Goal: Information Seeking & Learning: Understand process/instructions

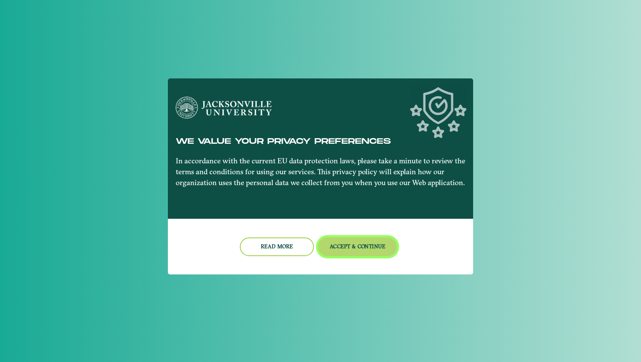
click at [354, 250] on button "Accept & Continue" at bounding box center [357, 247] width 79 height 19
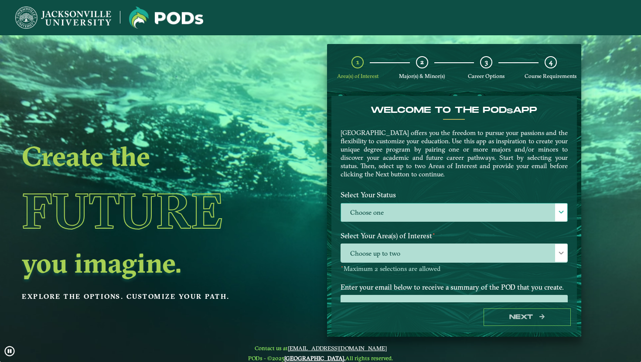
click at [358, 214] on label "Choose one" at bounding box center [454, 213] width 226 height 19
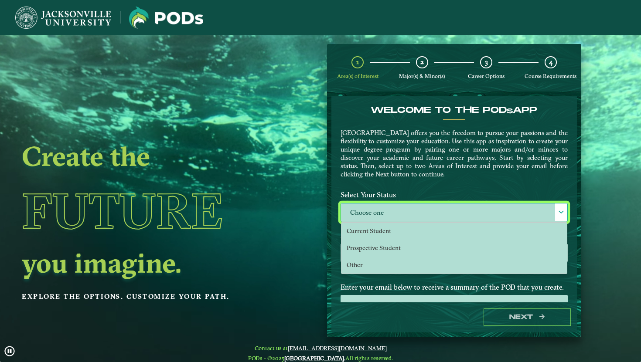
scroll to position [5, 36]
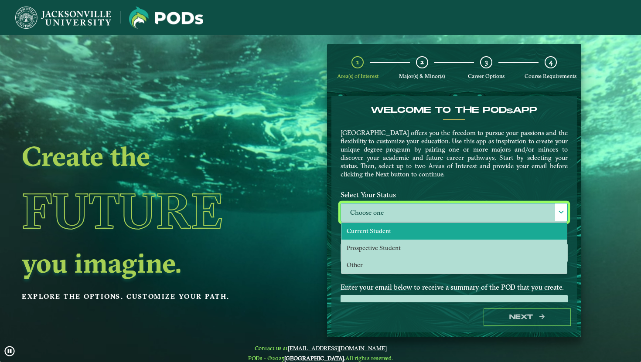
click at [360, 234] on li "Current Student" at bounding box center [453, 231] width 225 height 17
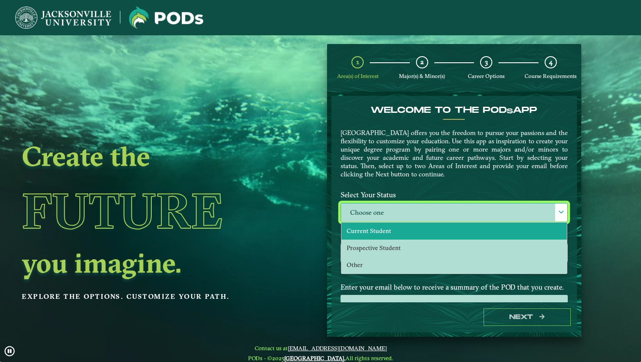
select select "[object Object]"
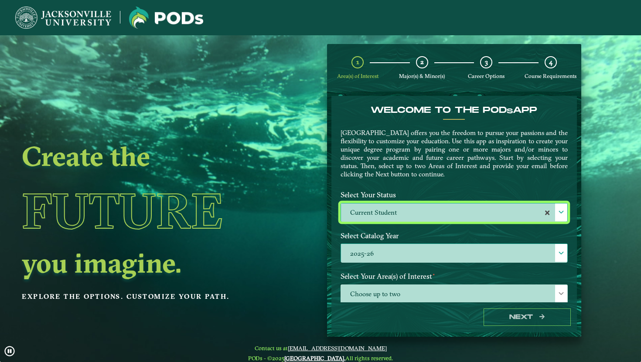
click at [364, 254] on label "2025-26" at bounding box center [454, 253] width 226 height 19
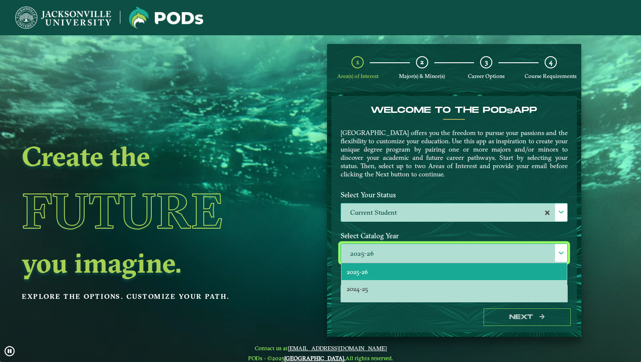
click at [362, 269] on span "2025-26" at bounding box center [357, 272] width 21 height 8
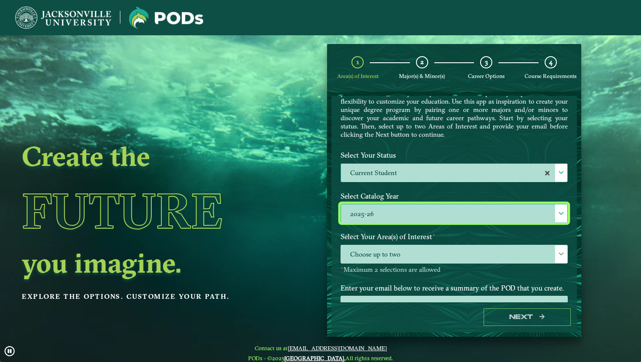
scroll to position [72, 0]
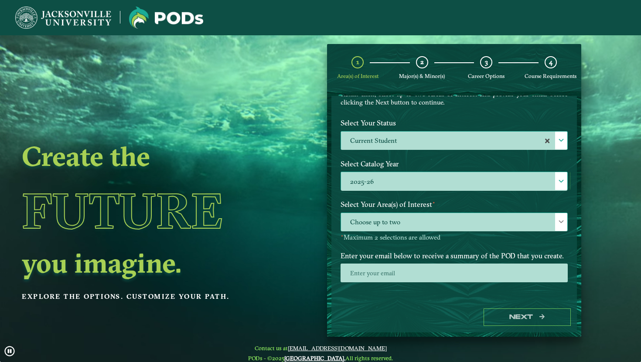
click at [360, 221] on span "Choose up to two" at bounding box center [454, 222] width 226 height 19
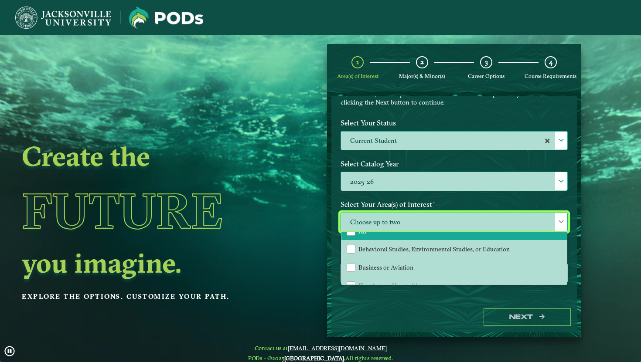
scroll to position [14, 0]
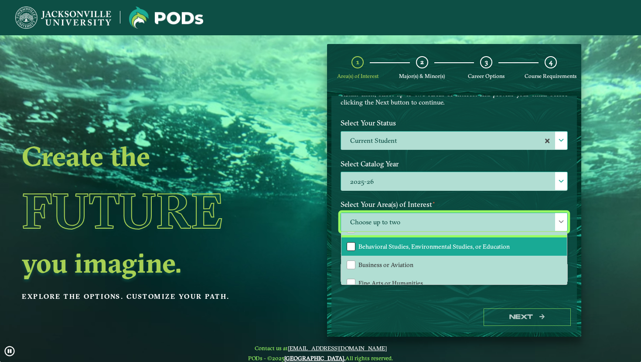
click at [354, 246] on div "Behavioral Studies, Environmental Studies, or Education" at bounding box center [351, 246] width 9 height 9
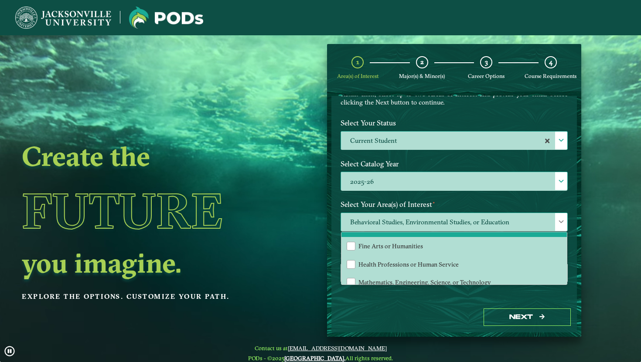
scroll to position [58, 0]
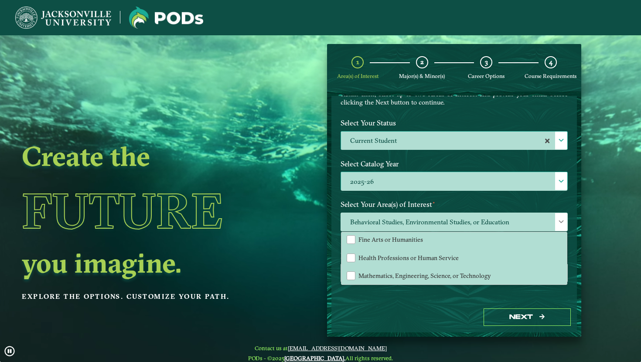
click at [424, 304] on div "Next" at bounding box center [453, 318] width 245 height 30
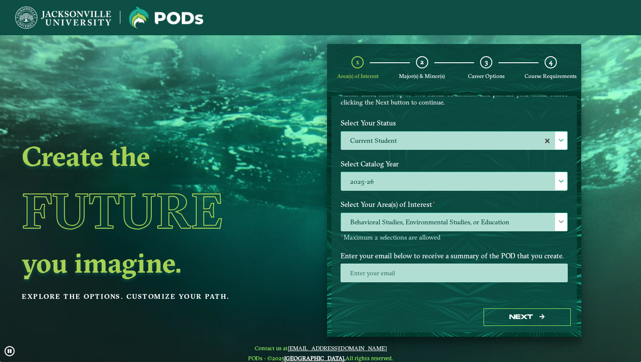
click at [397, 223] on span "Behavioral Studies, Environmental Studies, or Education" at bounding box center [454, 222] width 226 height 19
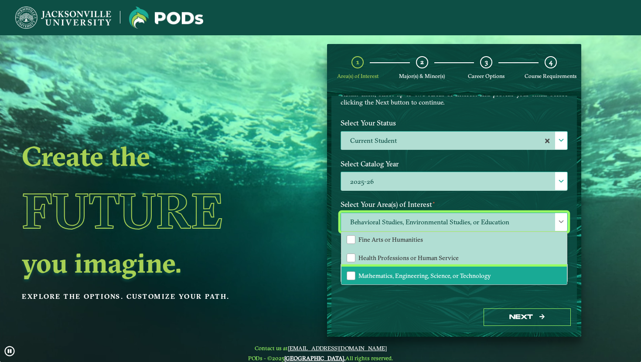
click at [345, 273] on li "Mathematics, Engineering, Science, or Technology" at bounding box center [453, 276] width 225 height 18
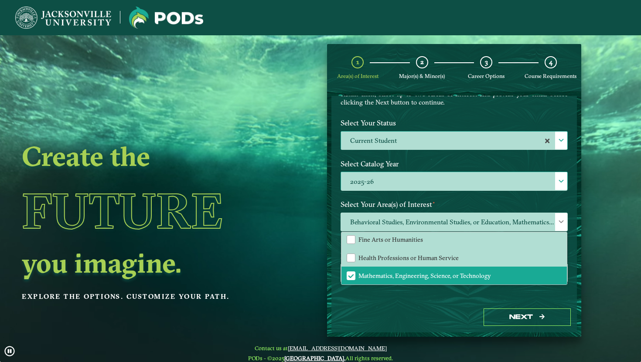
click at [374, 303] on div "Next" at bounding box center [453, 318] width 245 height 30
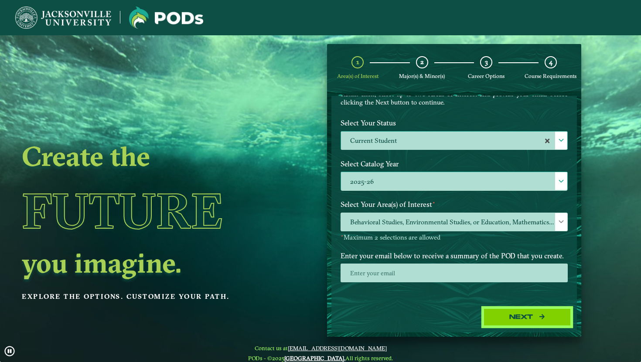
click at [503, 323] on button "Next" at bounding box center [526, 318] width 87 height 18
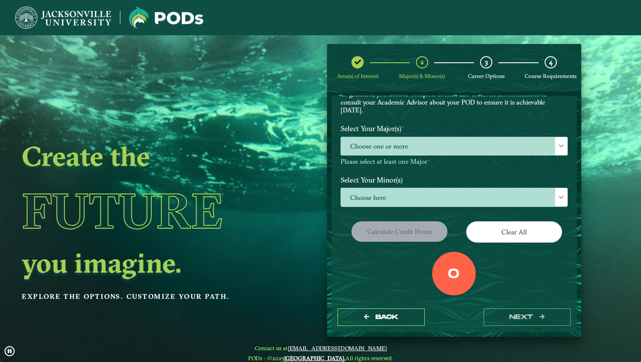
scroll to position [0, 0]
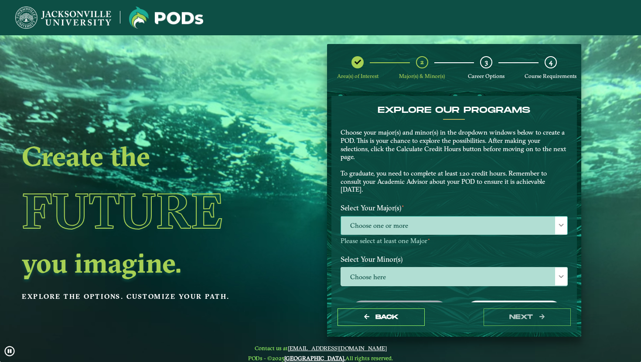
click at [439, 228] on span "Choose one or more" at bounding box center [454, 226] width 226 height 19
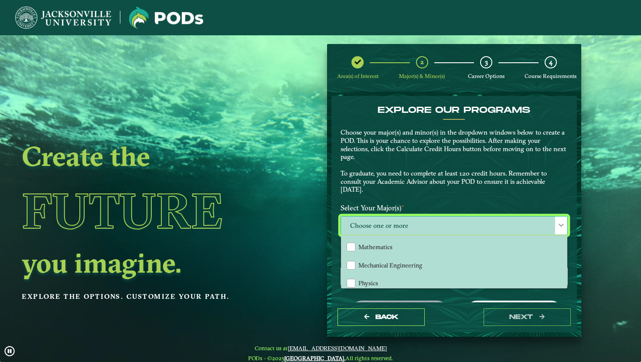
scroll to position [208, 0]
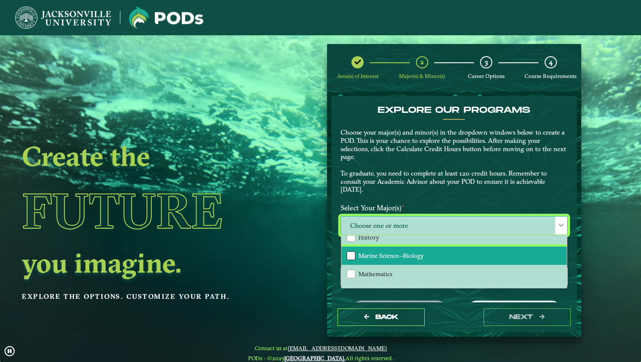
click at [349, 252] on div "Marine Science--Biology" at bounding box center [351, 256] width 9 height 9
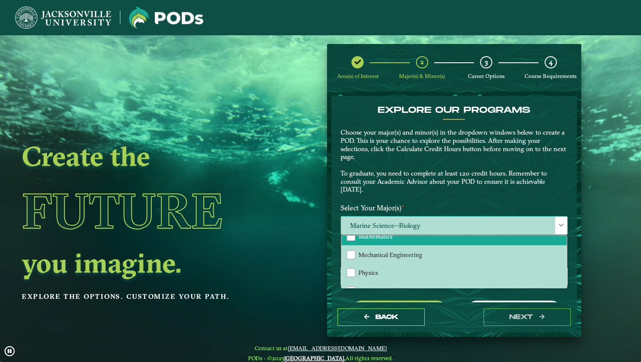
scroll to position [249, 0]
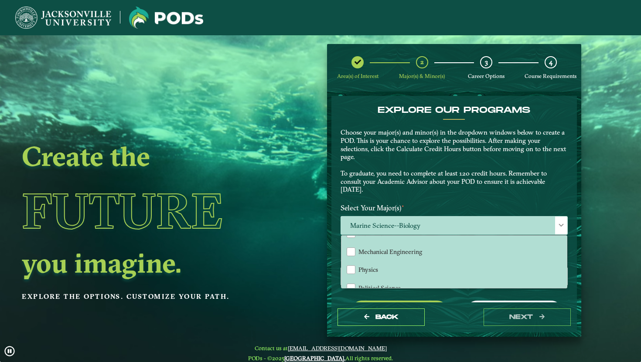
click at [428, 197] on div "EXPLORE OUR PROGRAMS Choose your major(s) and minor(s) in the dropdown windows …" at bounding box center [454, 152] width 240 height 95
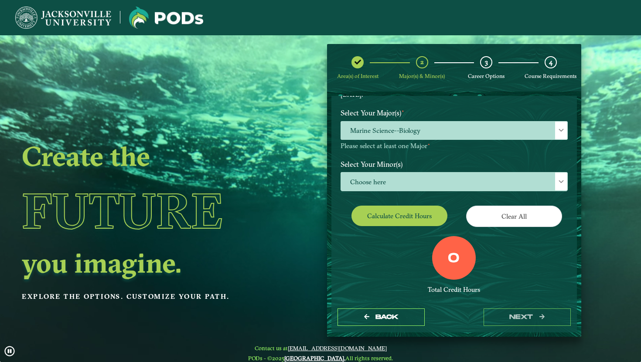
scroll to position [95, 0]
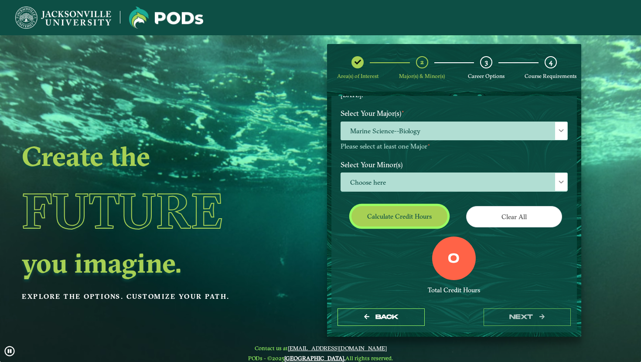
click at [403, 215] on button "Calculate credit hours" at bounding box center [399, 216] width 96 height 20
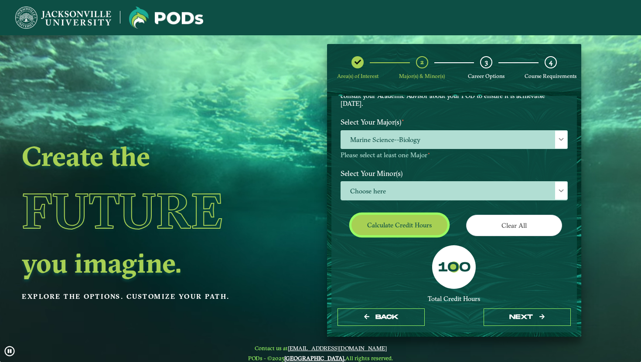
scroll to position [83, 0]
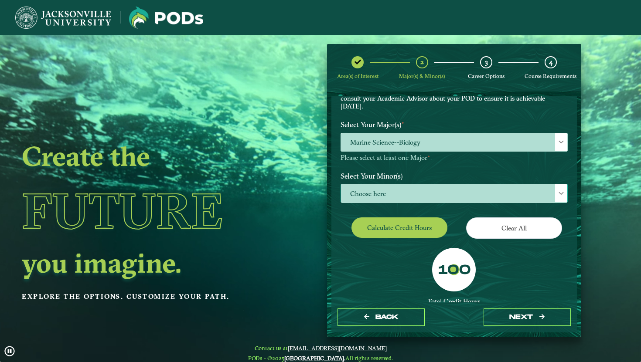
click at [473, 194] on span "Choose here" at bounding box center [454, 193] width 226 height 19
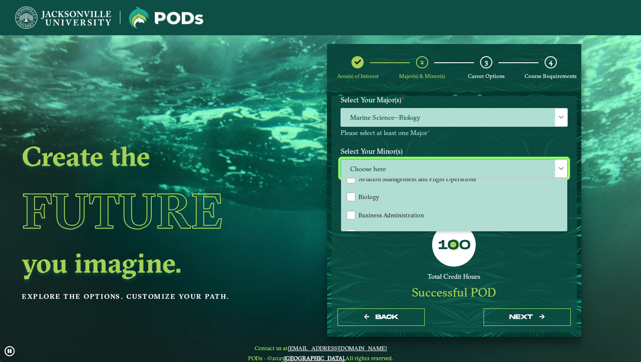
scroll to position [114, 0]
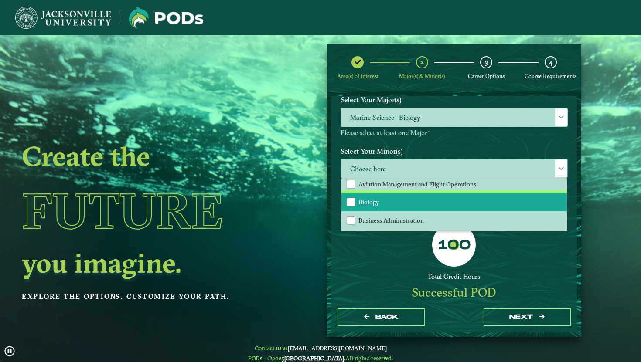
click at [357, 202] on li "Biology" at bounding box center [453, 202] width 225 height 18
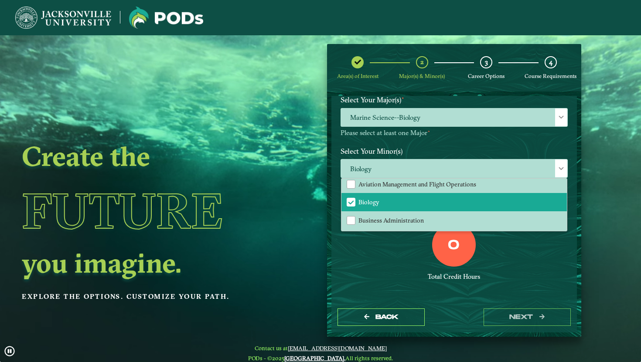
click at [421, 253] on div "0 Total Credit Hours" at bounding box center [454, 260] width 240 height 74
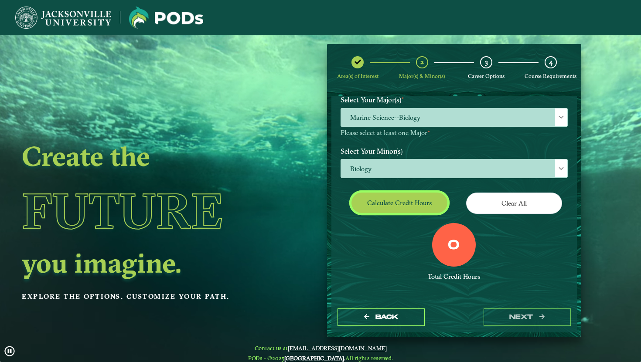
click at [411, 207] on button "Calculate credit hours" at bounding box center [399, 203] width 96 height 20
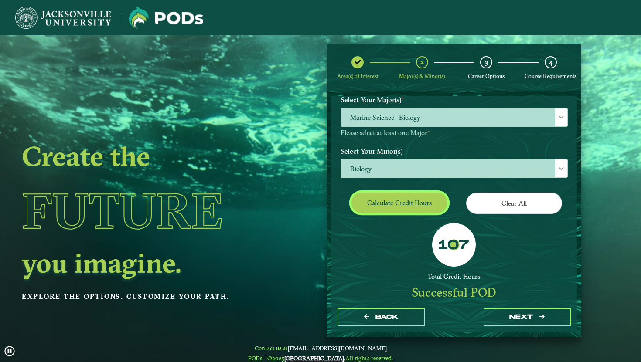
scroll to position [86, 0]
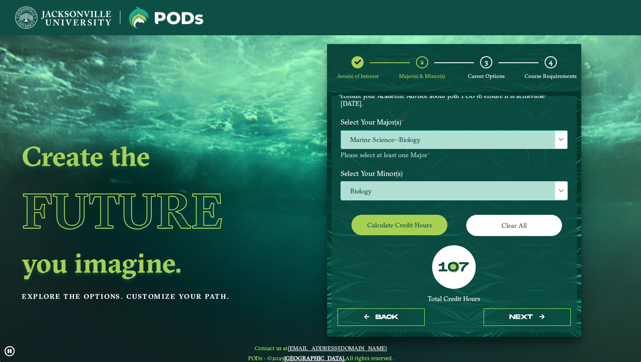
click at [445, 141] on span "Marine Science--Biology" at bounding box center [454, 140] width 226 height 19
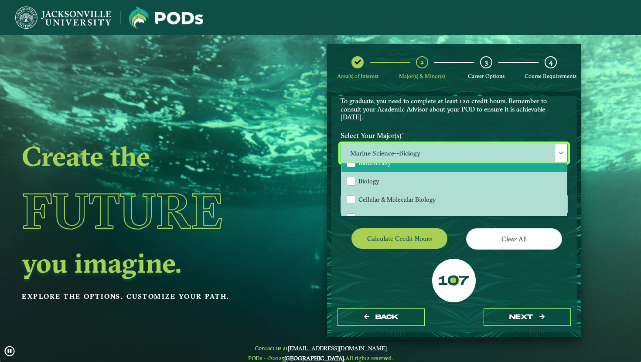
scroll to position [30, 0]
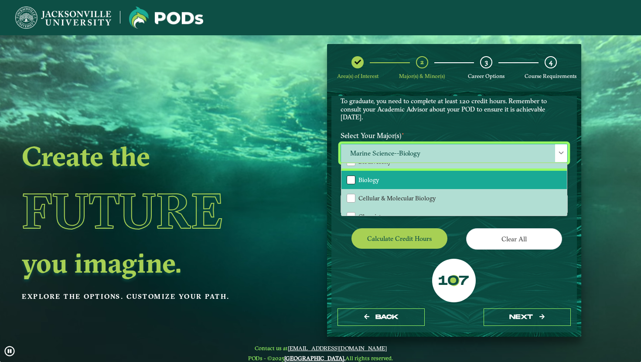
click at [348, 179] on div "Biology" at bounding box center [351, 180] width 9 height 9
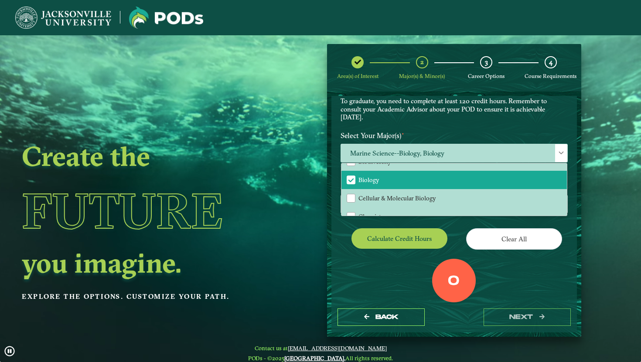
click at [362, 276] on div "0 Total Credit Hours" at bounding box center [454, 296] width 240 height 74
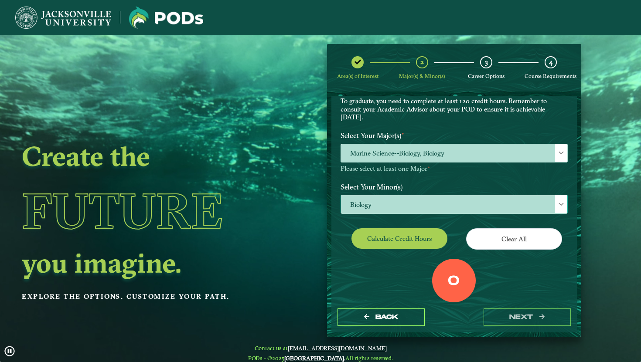
click at [389, 202] on span "Biology" at bounding box center [454, 204] width 226 height 19
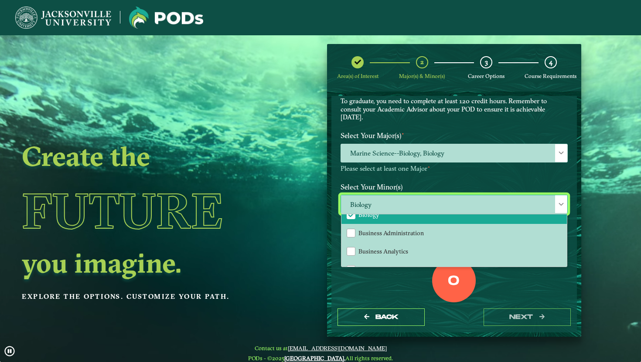
scroll to position [124, 0]
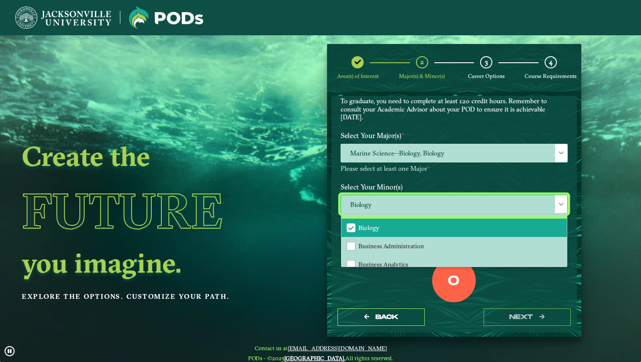
click at [348, 224] on div "Biology" at bounding box center [351, 228] width 9 height 9
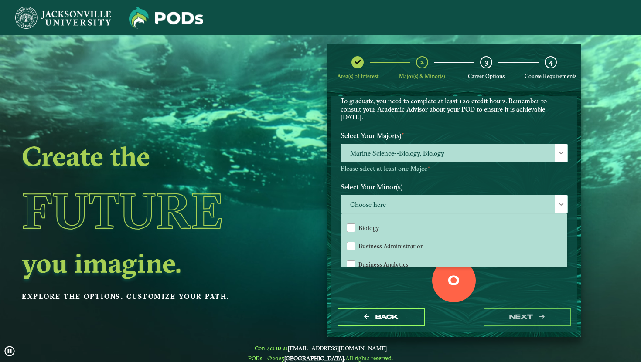
click at [442, 288] on div "0" at bounding box center [454, 281] width 44 height 44
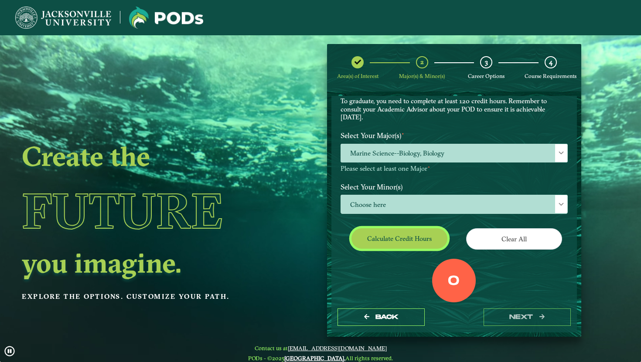
click at [395, 233] on button "Calculate credit hours" at bounding box center [399, 238] width 96 height 20
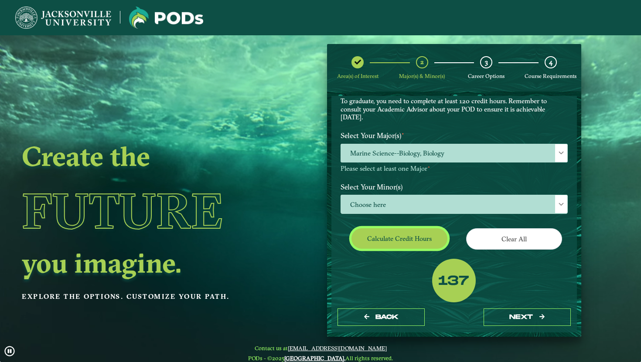
scroll to position [86, 0]
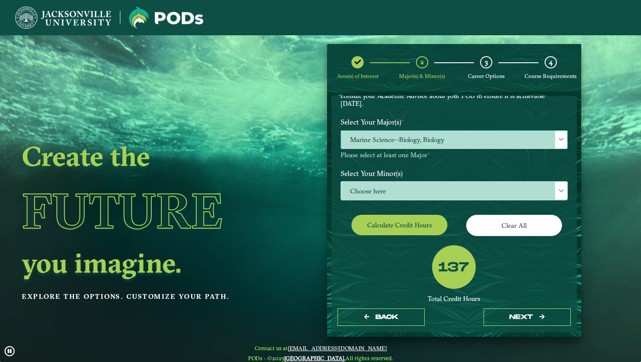
click at [396, 146] on span "Marine Science--Biology, Biology" at bounding box center [454, 140] width 226 height 19
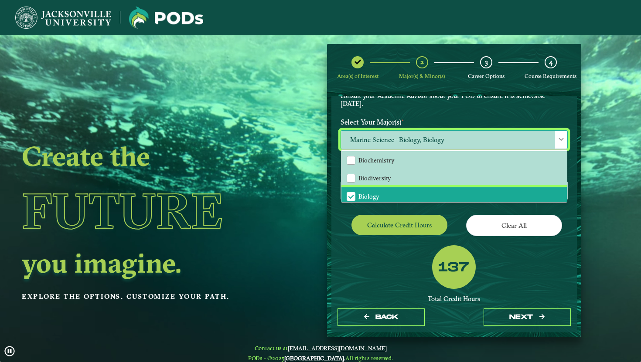
click at [350, 194] on span "Biology" at bounding box center [351, 197] width 8 height 8
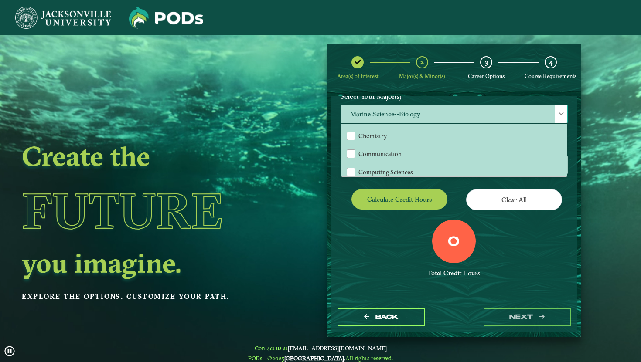
scroll to position [78, 0]
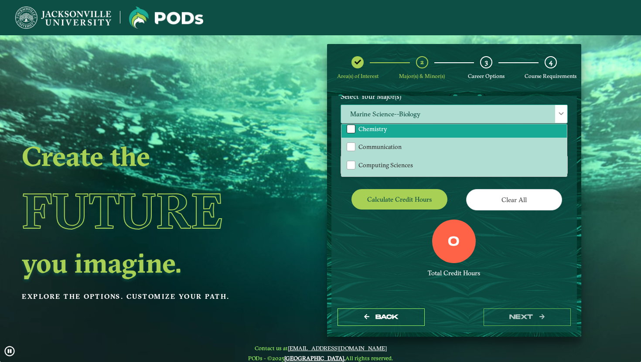
click at [350, 131] on div "Chemistry" at bounding box center [351, 129] width 9 height 9
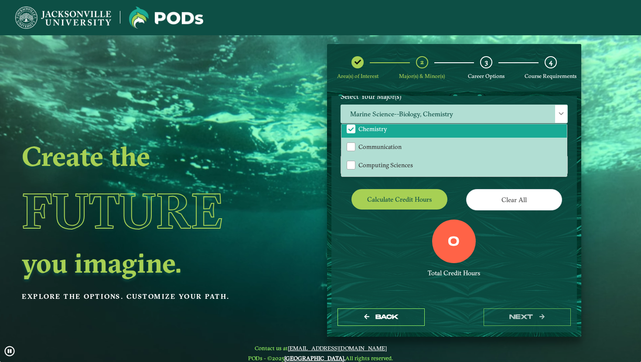
click at [371, 228] on div "0 Total Credit Hours" at bounding box center [454, 257] width 240 height 74
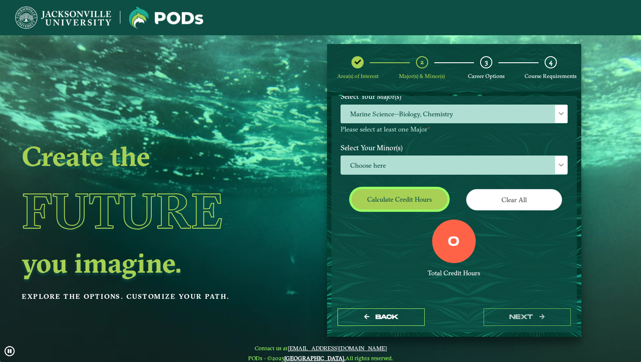
click at [378, 209] on button "Calculate credit hours" at bounding box center [399, 199] width 96 height 20
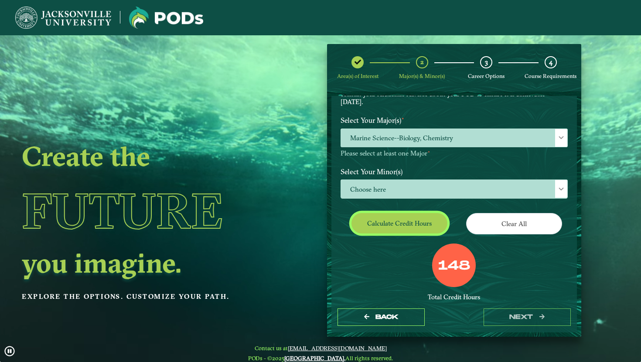
scroll to position [86, 0]
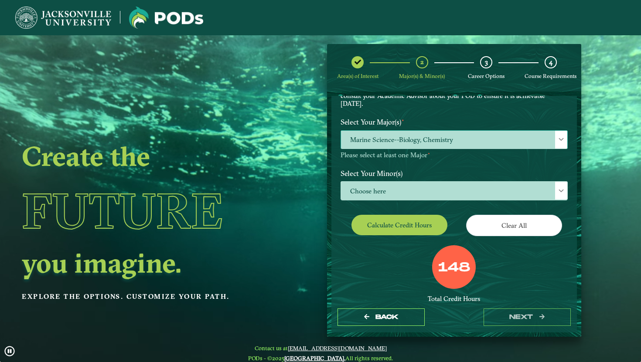
click at [402, 140] on span "Marine Science--Biology, Chemistry" at bounding box center [454, 140] width 226 height 19
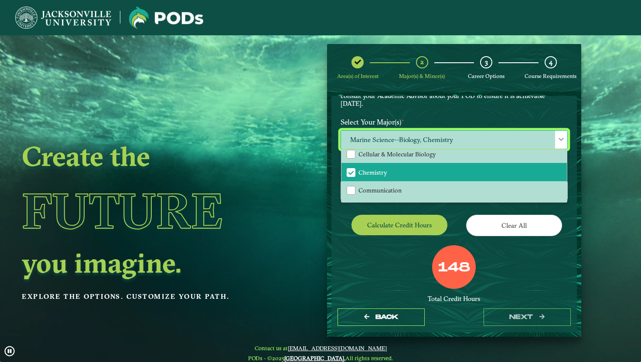
scroll to position [59, 0]
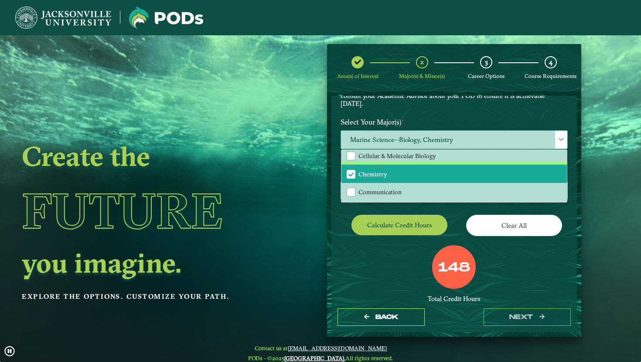
click at [350, 173] on span "Chemistry" at bounding box center [351, 174] width 8 height 8
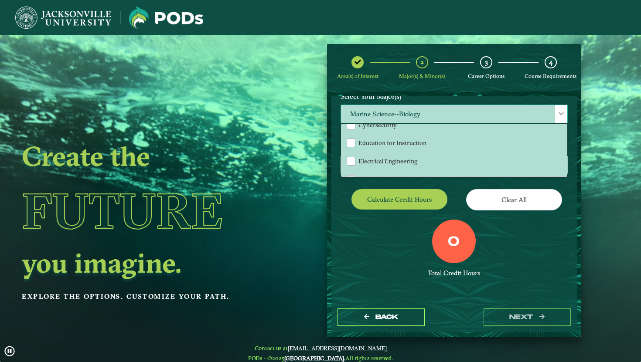
scroll to position [132, 0]
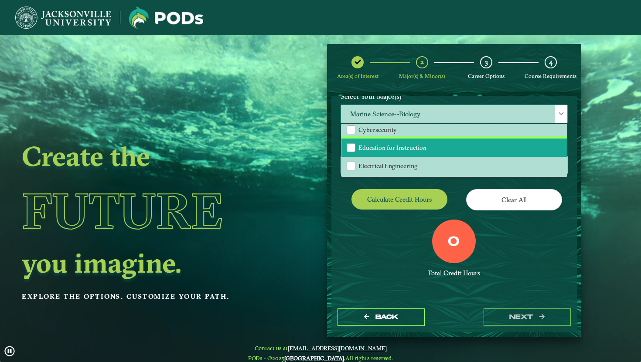
click at [354, 148] on li "Education for Instruction" at bounding box center [453, 148] width 225 height 18
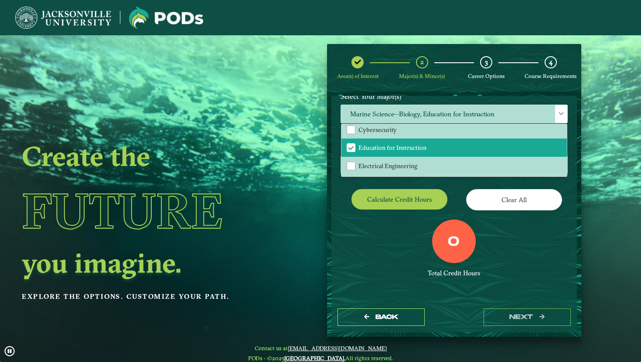
click at [381, 260] on div "0 Total Credit Hours" at bounding box center [454, 257] width 240 height 74
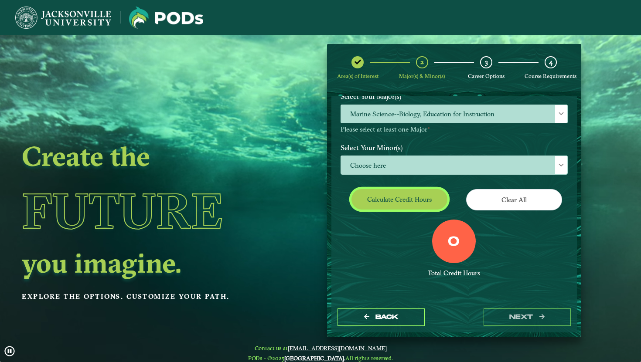
click at [381, 209] on button "Calculate credit hours" at bounding box center [399, 199] width 96 height 20
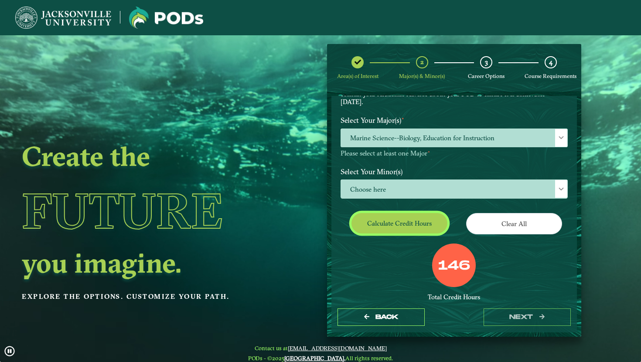
scroll to position [86, 0]
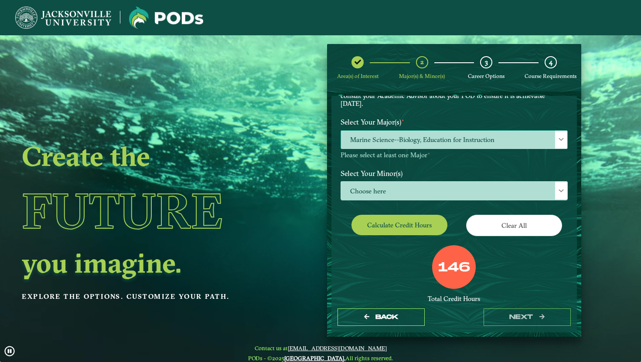
click at [393, 142] on span "Marine Science--Biology, Education for Instruction" at bounding box center [454, 140] width 226 height 19
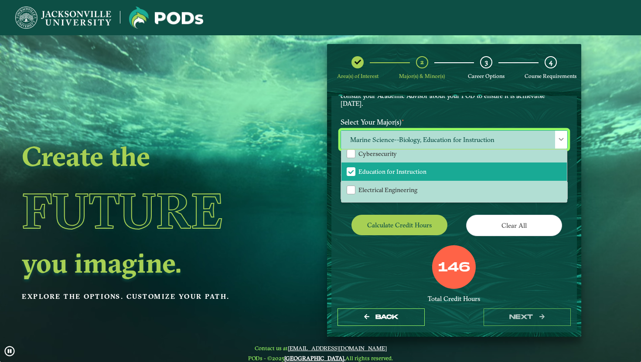
scroll to position [135, 0]
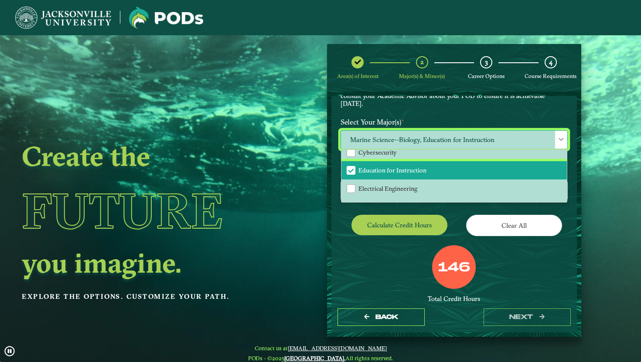
click at [351, 171] on span "Education for Instruction" at bounding box center [351, 171] width 8 height 8
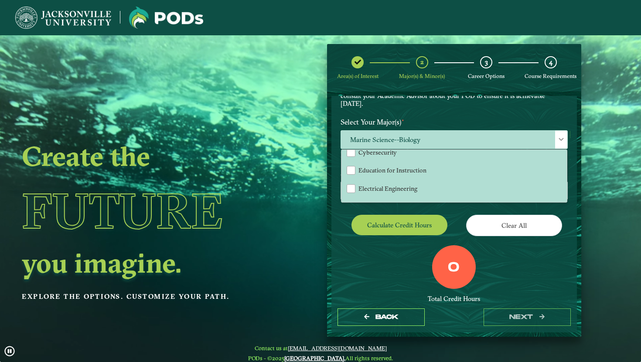
click at [378, 268] on div "0 Total Credit Hours" at bounding box center [454, 282] width 240 height 74
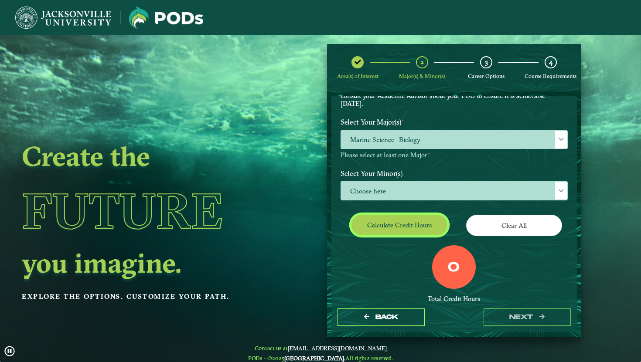
click at [391, 228] on button "Calculate credit hours" at bounding box center [399, 225] width 96 height 20
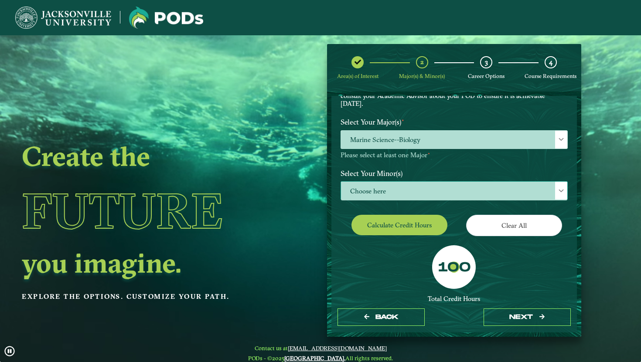
click at [388, 194] on span "Choose here" at bounding box center [454, 191] width 226 height 19
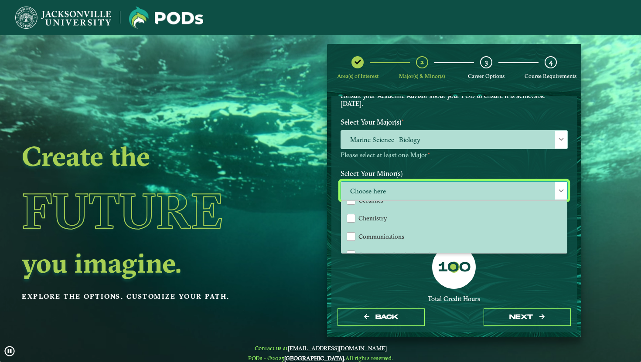
scroll to position [187, 0]
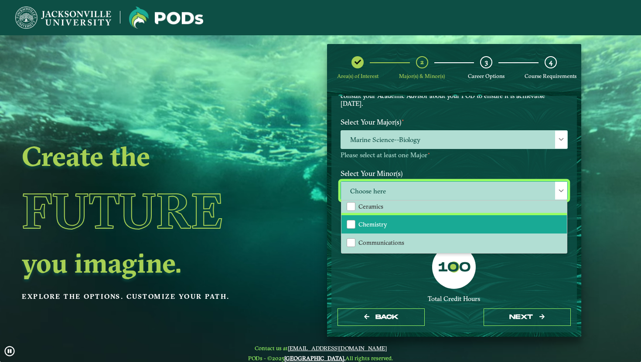
click at [372, 217] on li "Chemistry" at bounding box center [453, 224] width 225 height 18
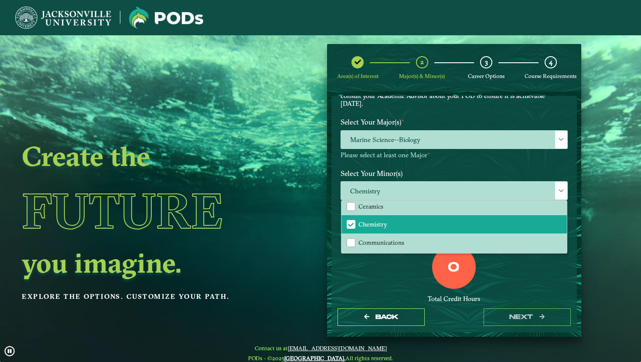
click at [373, 265] on div "0 Total Credit Hours" at bounding box center [454, 282] width 240 height 74
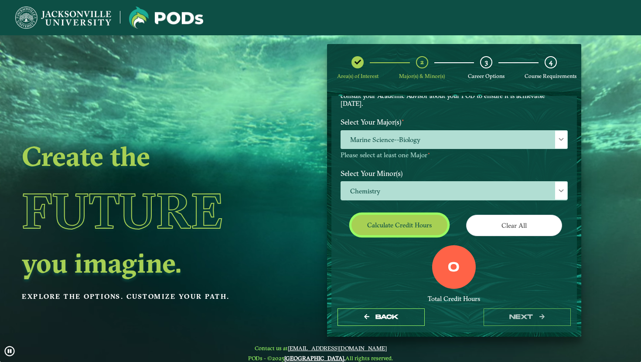
click at [375, 218] on button "Calculate credit hours" at bounding box center [399, 225] width 96 height 20
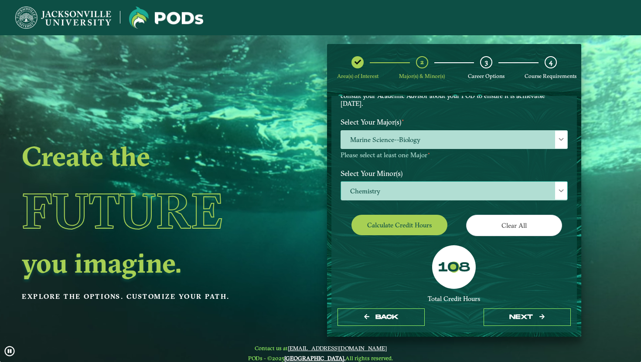
click at [387, 190] on span "Chemistry" at bounding box center [454, 191] width 226 height 19
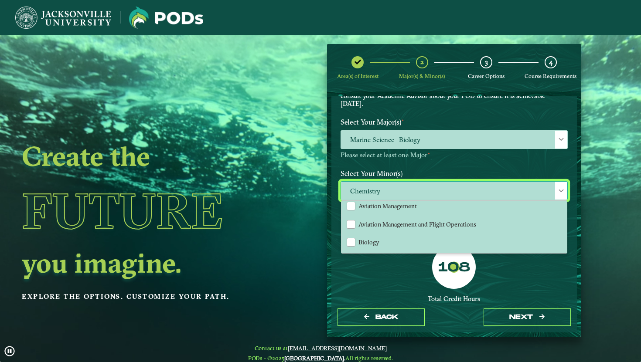
scroll to position [97, 0]
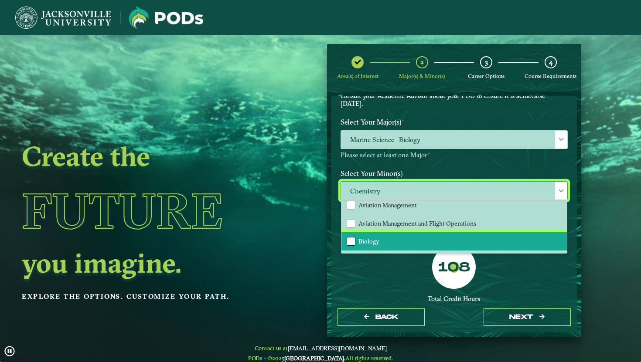
click at [350, 240] on div "Biology" at bounding box center [351, 241] width 9 height 9
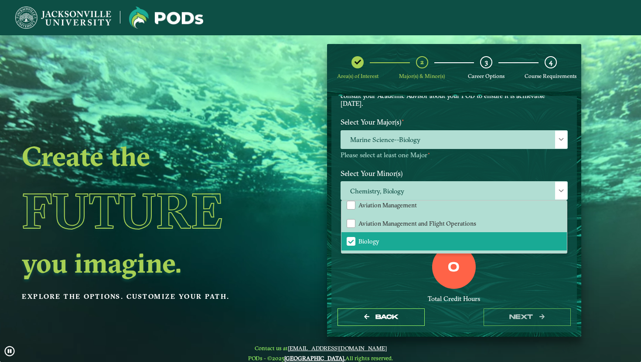
click at [367, 294] on div "0 Total Credit Hours" at bounding box center [454, 282] width 240 height 74
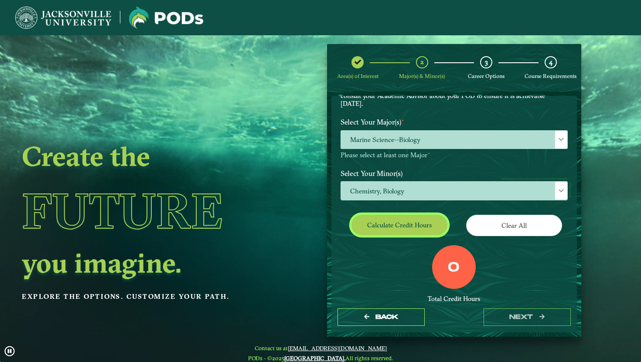
click at [373, 231] on button "Calculate credit hours" at bounding box center [399, 225] width 96 height 20
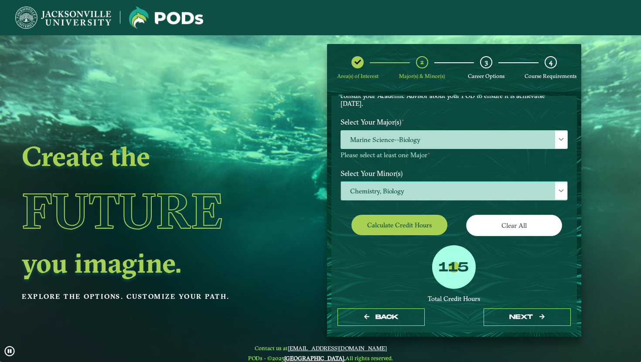
click at [388, 188] on span "Chemistry, Biology" at bounding box center [454, 191] width 226 height 19
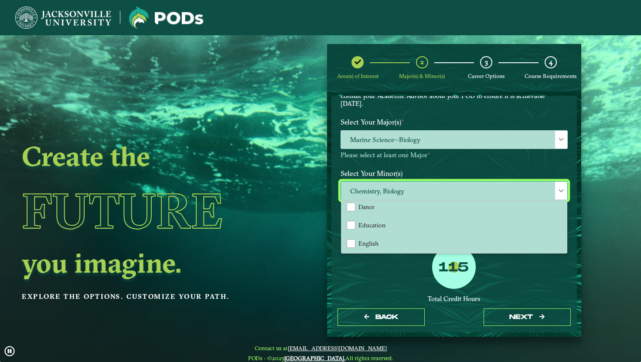
scroll to position [332, 0]
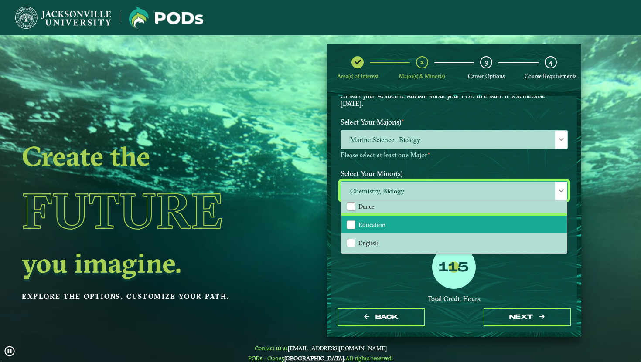
click at [358, 224] on span "Education" at bounding box center [371, 225] width 27 height 8
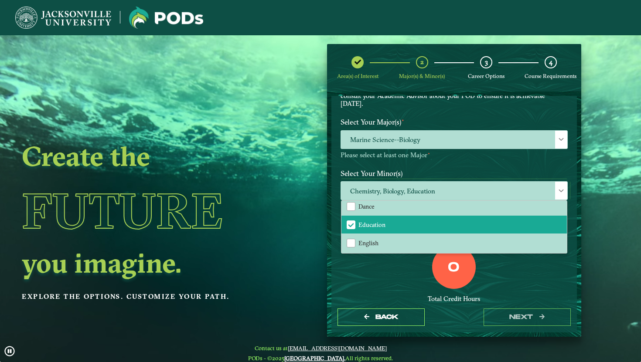
click at [379, 267] on div "0 Total Credit Hours" at bounding box center [454, 282] width 240 height 74
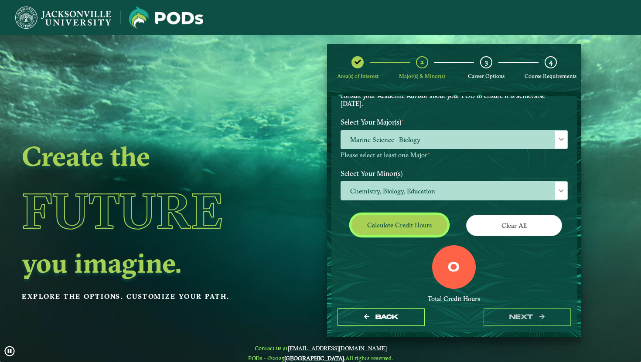
click at [380, 222] on button "Calculate credit hours" at bounding box center [399, 225] width 96 height 20
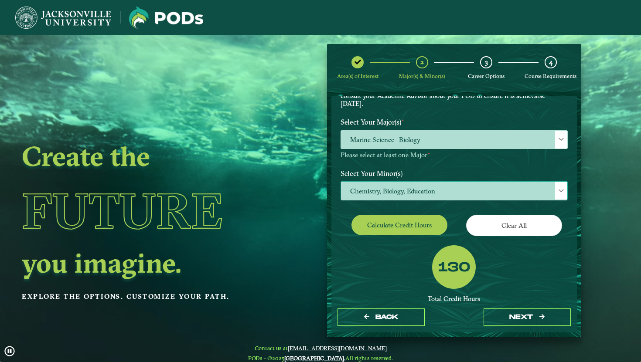
click at [381, 192] on span "Chemistry, Biology, Education" at bounding box center [454, 191] width 226 height 19
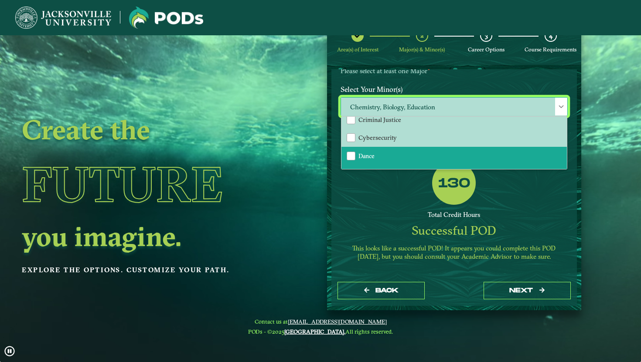
scroll to position [319, 0]
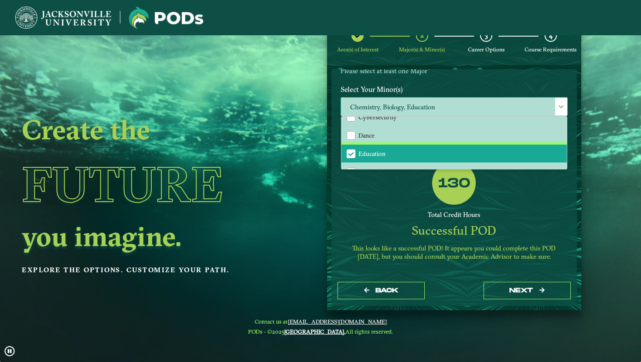
click at [352, 150] on span "Education" at bounding box center [351, 154] width 8 height 8
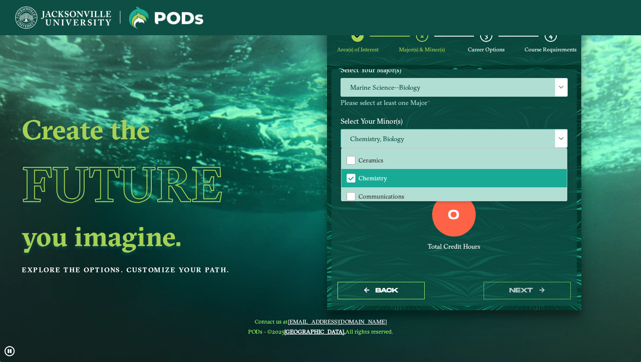
scroll to position [180, 0]
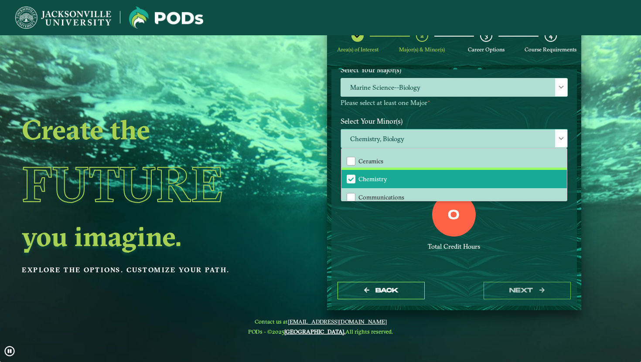
click at [352, 178] on span "Chemistry" at bounding box center [351, 179] width 8 height 8
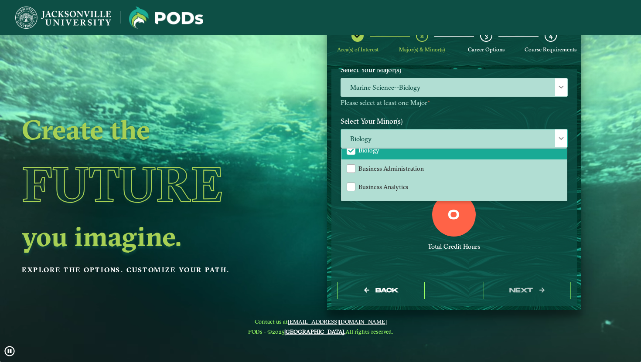
scroll to position [122, 0]
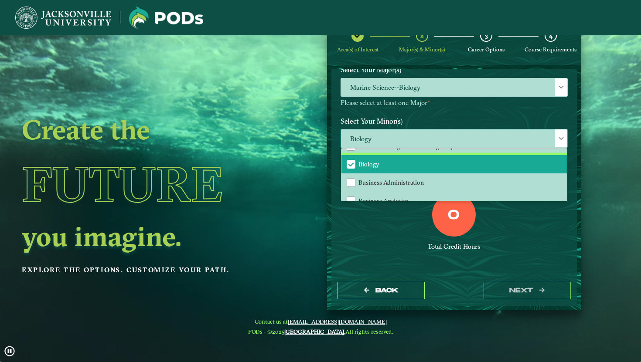
click at [350, 161] on span "Biology" at bounding box center [351, 164] width 8 height 8
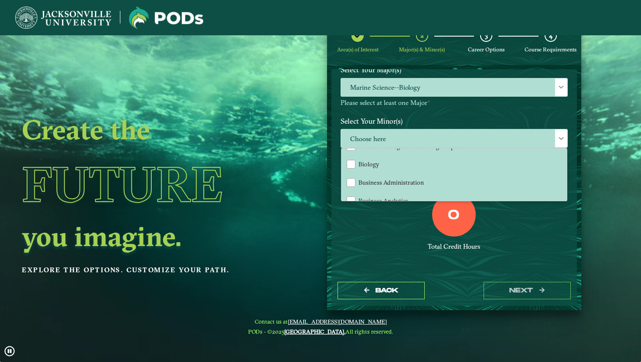
click at [347, 217] on div "0 Total Credit Hours" at bounding box center [454, 230] width 240 height 74
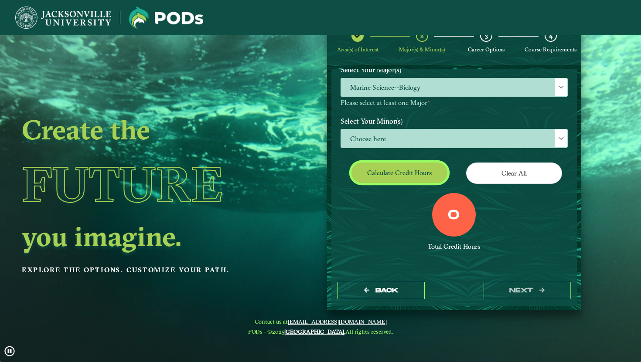
click at [370, 167] on button "Calculate credit hours" at bounding box center [399, 173] width 96 height 20
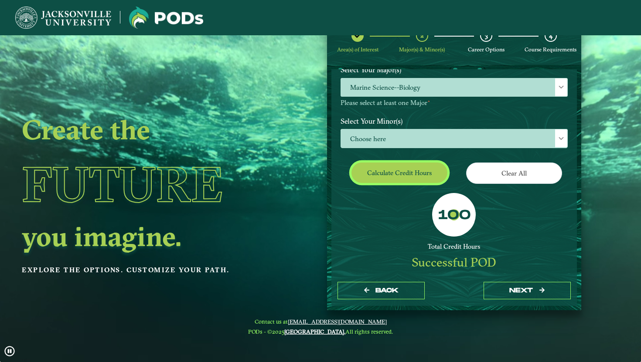
scroll to position [86, 0]
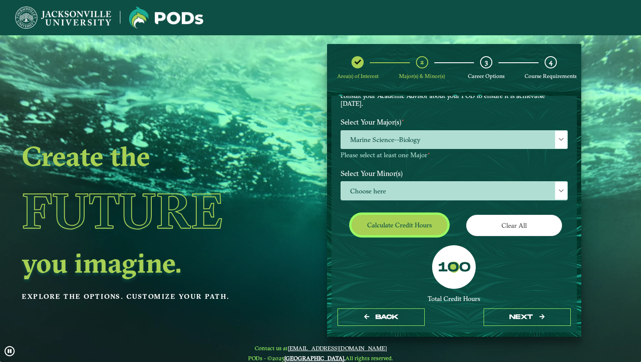
click at [372, 234] on button "Calculate credit hours" at bounding box center [399, 225] width 96 height 20
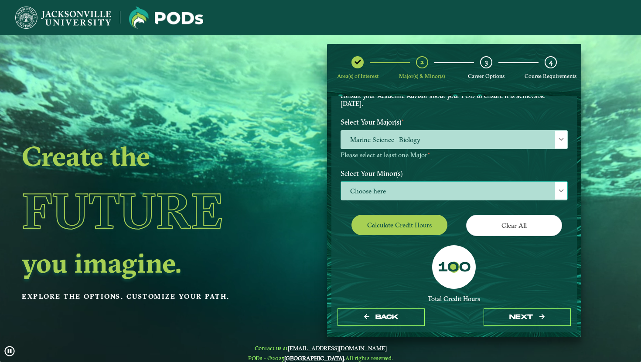
click at [378, 193] on span "Choose here" at bounding box center [454, 191] width 226 height 19
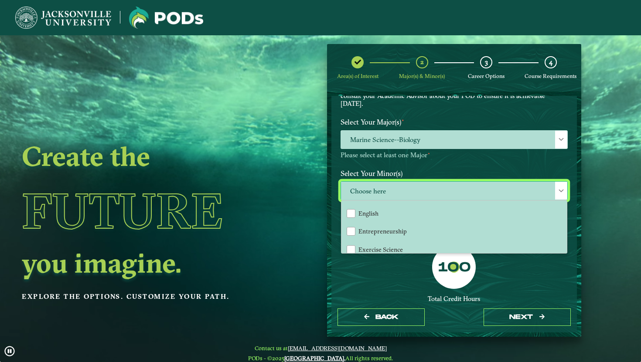
scroll to position [362, 0]
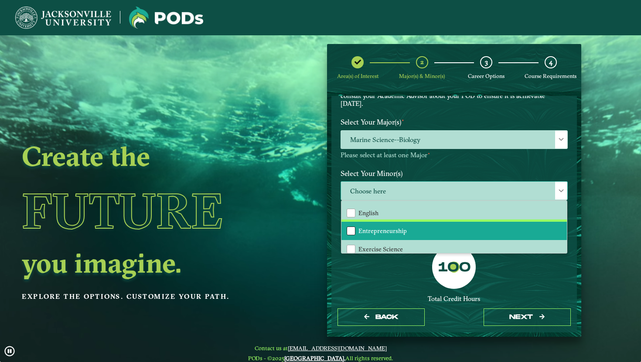
click at [349, 227] on div "Entrepreneurship" at bounding box center [351, 231] width 9 height 9
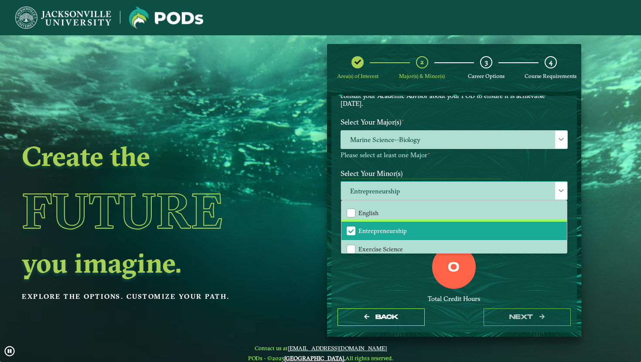
click at [349, 227] on span "Entrepreneurship" at bounding box center [351, 231] width 8 height 8
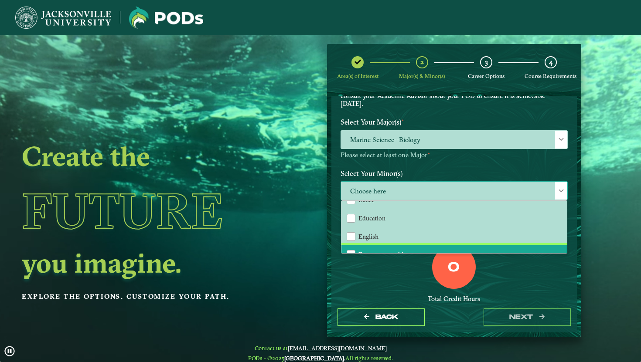
scroll to position [331, 0]
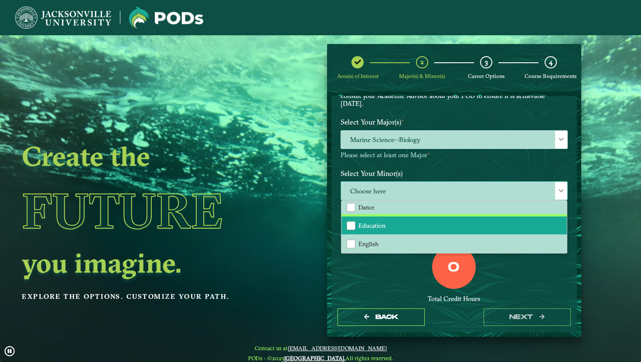
click at [356, 227] on li "Education" at bounding box center [453, 226] width 225 height 18
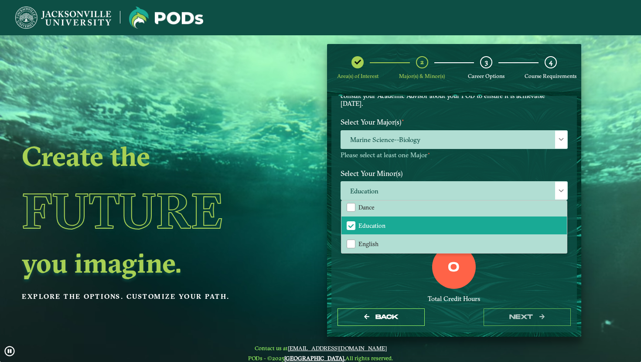
click at [363, 276] on div "0 Total Credit Hours" at bounding box center [454, 282] width 240 height 74
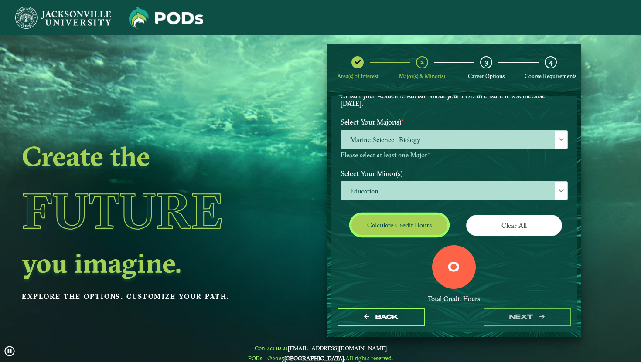
click at [371, 228] on button "Calculate credit hours" at bounding box center [399, 225] width 96 height 20
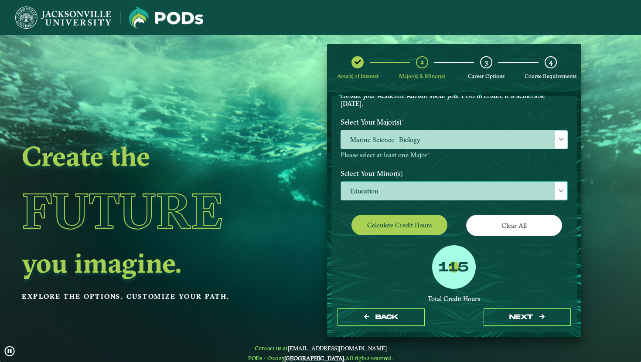
click at [383, 184] on span "Education" at bounding box center [454, 191] width 226 height 19
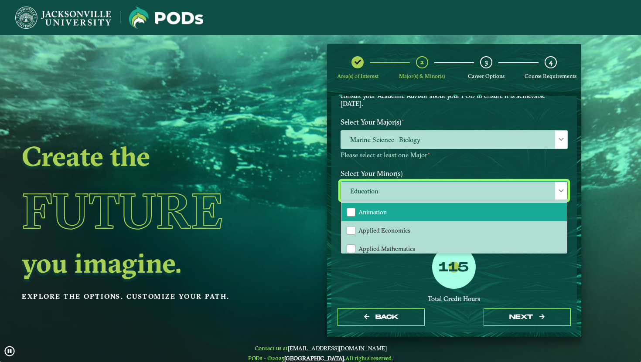
scroll to position [18, 0]
